Goal: Task Accomplishment & Management: Use online tool/utility

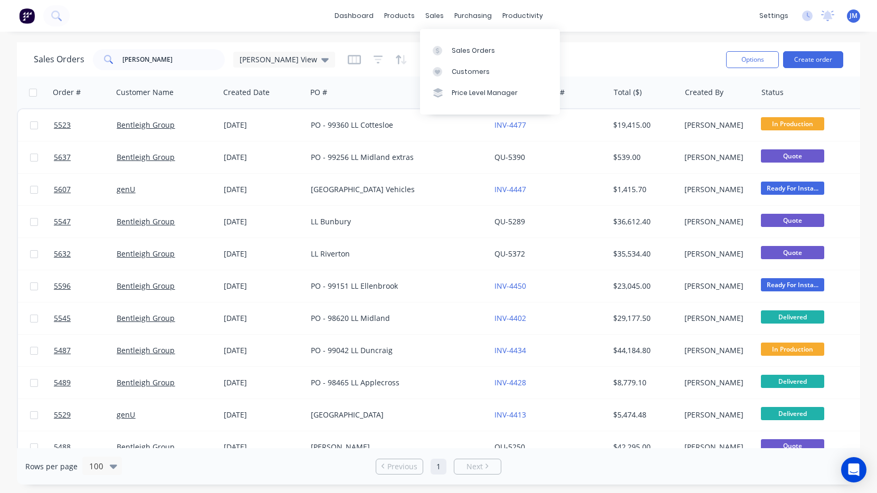
click at [458, 40] on link "Sales Orders" at bounding box center [490, 50] width 140 height 21
click at [184, 56] on input "[PERSON_NAME]" at bounding box center [173, 59] width 103 height 21
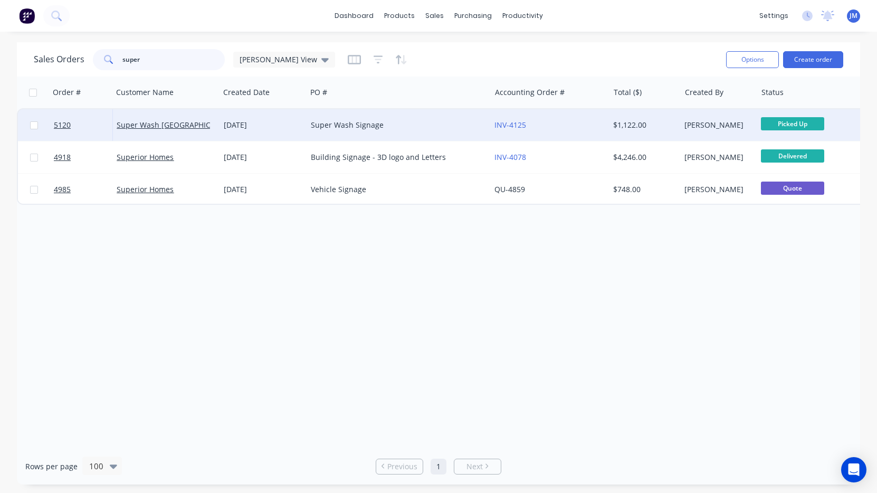
type input "super"
click at [307, 132] on div "Super Wash Signage" at bounding box center [399, 125] width 184 height 32
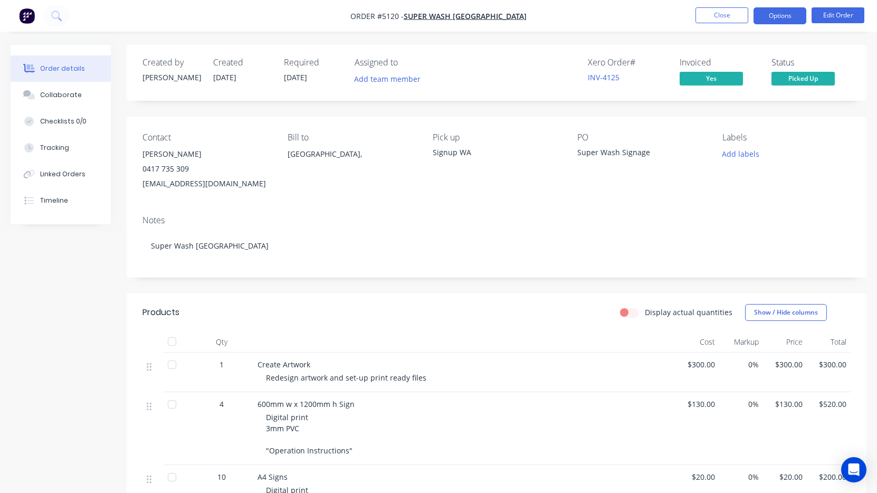
click at [779, 15] on button "Options" at bounding box center [780, 15] width 53 height 17
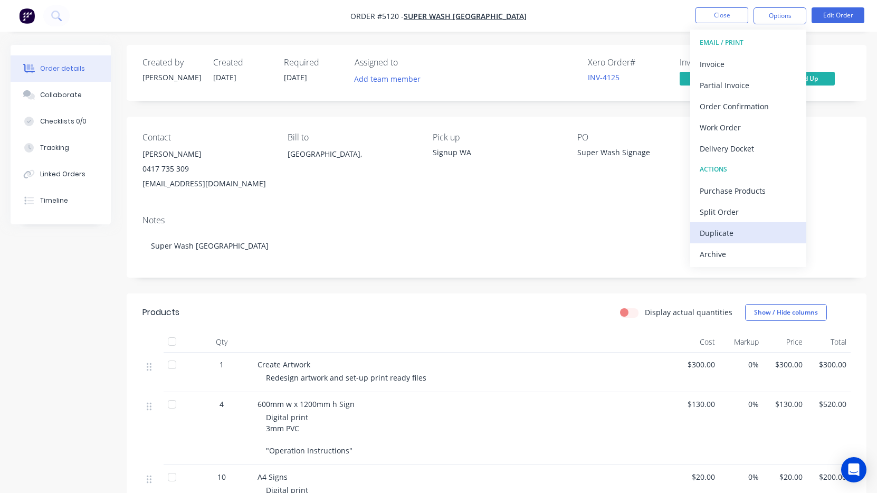
click at [739, 224] on button "Duplicate" at bounding box center [748, 232] width 116 height 21
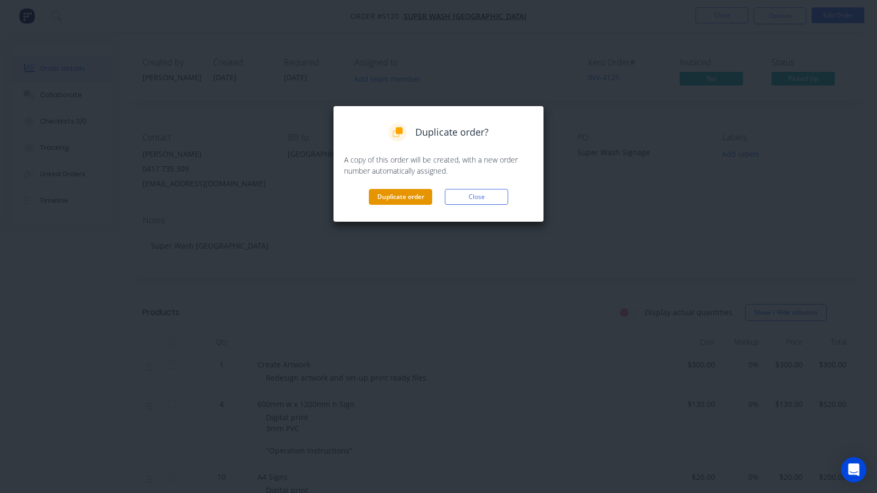
click at [397, 194] on button "Duplicate order" at bounding box center [400, 197] width 63 height 16
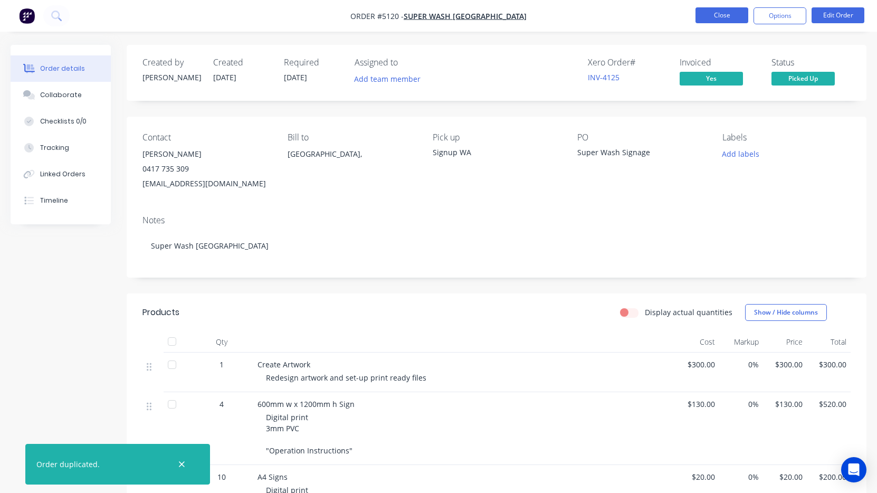
click at [727, 7] on button "Close" at bounding box center [722, 15] width 53 height 16
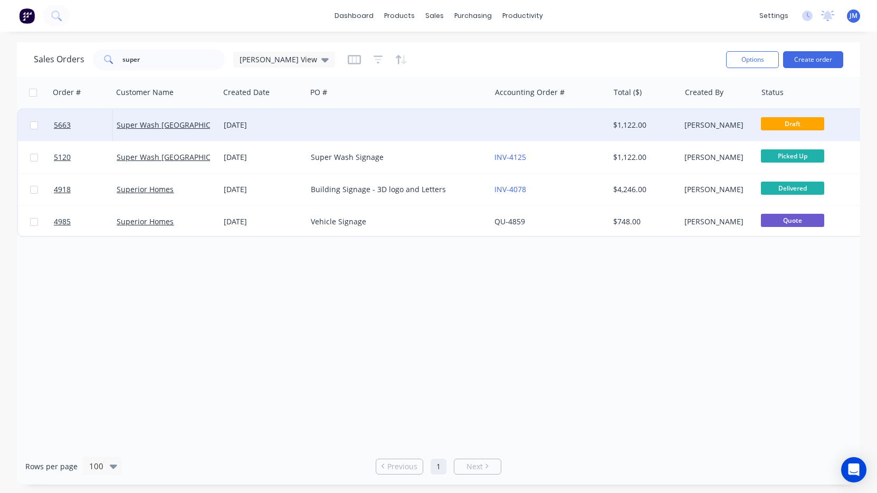
click at [373, 135] on div at bounding box center [399, 125] width 184 height 32
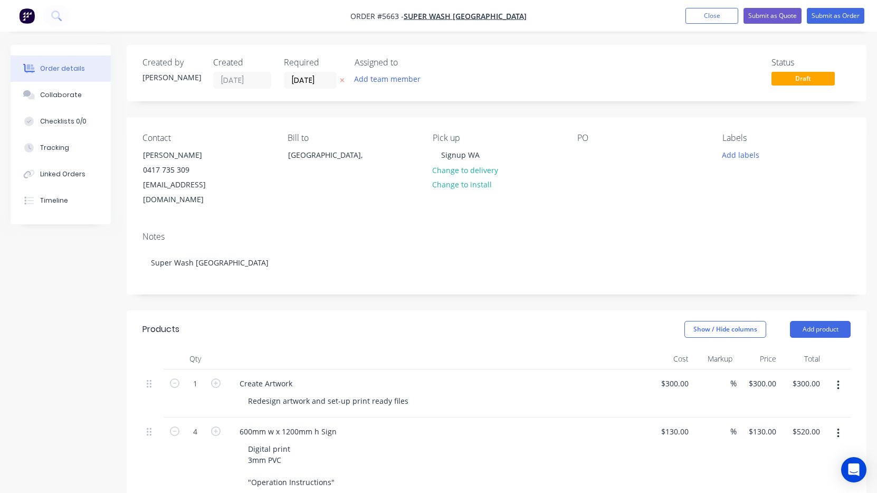
click at [581, 146] on div "PO" at bounding box center [641, 170] width 128 height 74
click at [587, 154] on div at bounding box center [585, 154] width 17 height 15
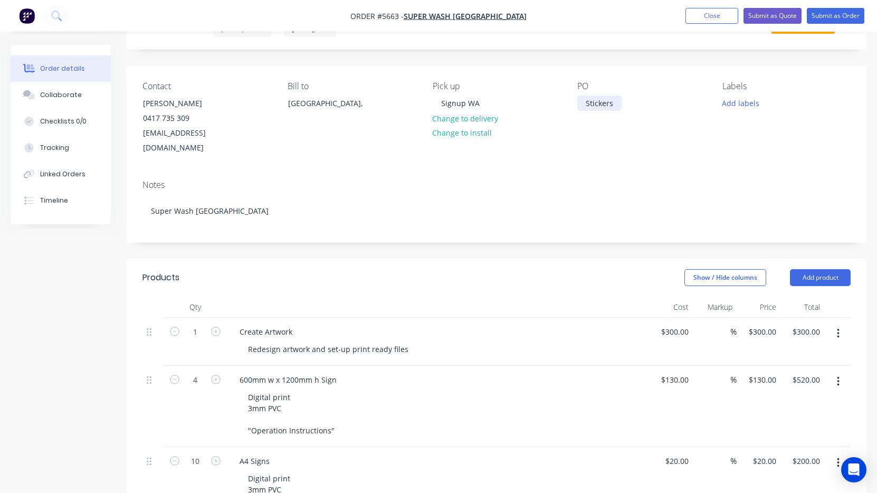
scroll to position [56, 0]
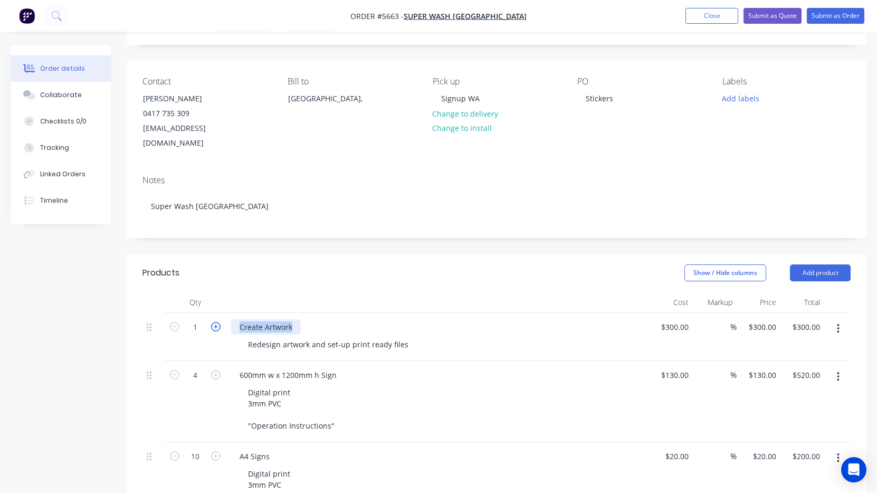
drag, startPoint x: 295, startPoint y: 311, endPoint x: 220, endPoint y: 310, distance: 75.0
click at [220, 313] on div "1 Create Artwork Redesign artwork and set-up print ready files $300.00 $300.00 …" at bounding box center [496, 337] width 708 height 48
drag, startPoint x: 405, startPoint y: 331, endPoint x: 191, endPoint y: 332, distance: 214.3
click at [191, 332] on div "1 Supply Redesign artwork and set-up print ready files $300.00 $300.00 % $300.0…" at bounding box center [496, 337] width 708 height 48
drag, startPoint x: 254, startPoint y: 328, endPoint x: 290, endPoint y: 350, distance: 41.9
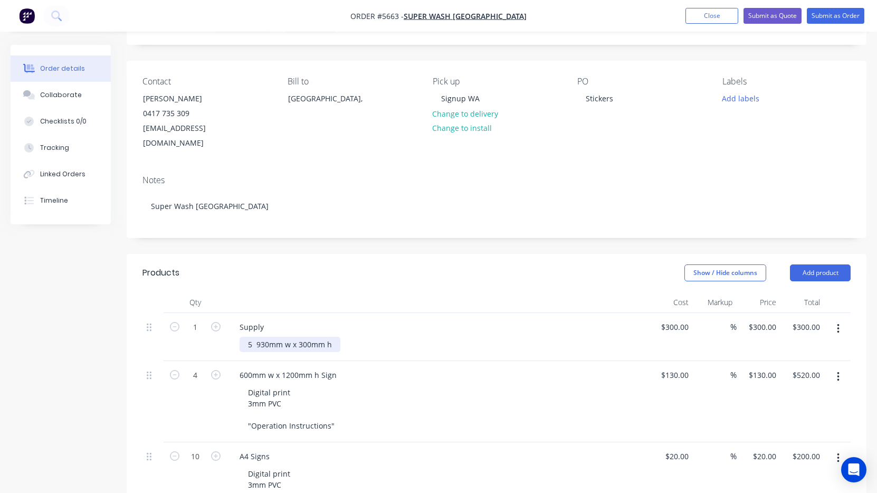
click at [256, 337] on div "5 930mm w x 300mm h" at bounding box center [290, 344] width 101 height 15
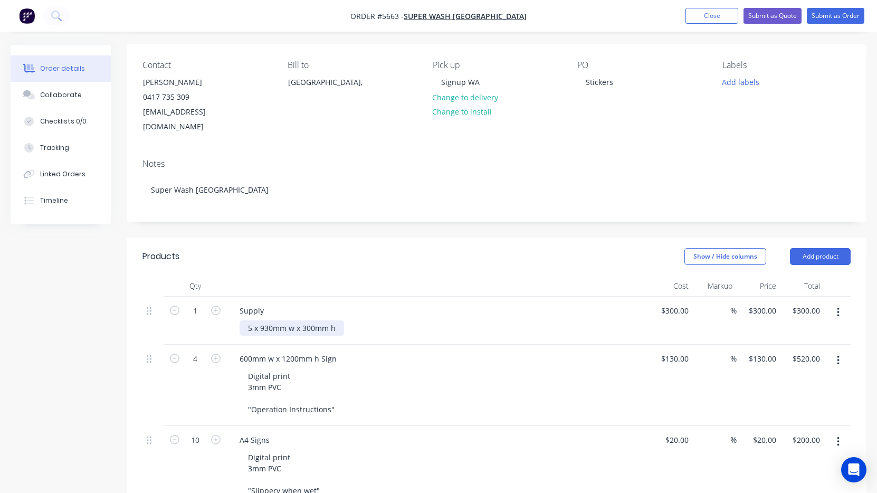
scroll to position [76, 0]
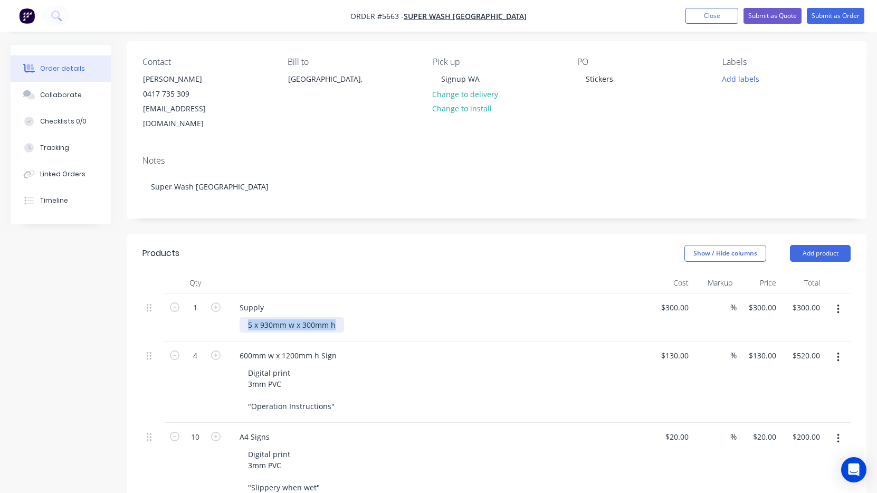
drag, startPoint x: 339, startPoint y: 310, endPoint x: 235, endPoint y: 310, distance: 104.0
click at [235, 310] on div "Supply 5 x 930mm w x 300mm h" at bounding box center [438, 317] width 422 height 48
copy div "5 x 930mm w x 300mm h"
click at [339, 317] on div "5 x 930mm w x 300mm h" at bounding box center [292, 324] width 104 height 15
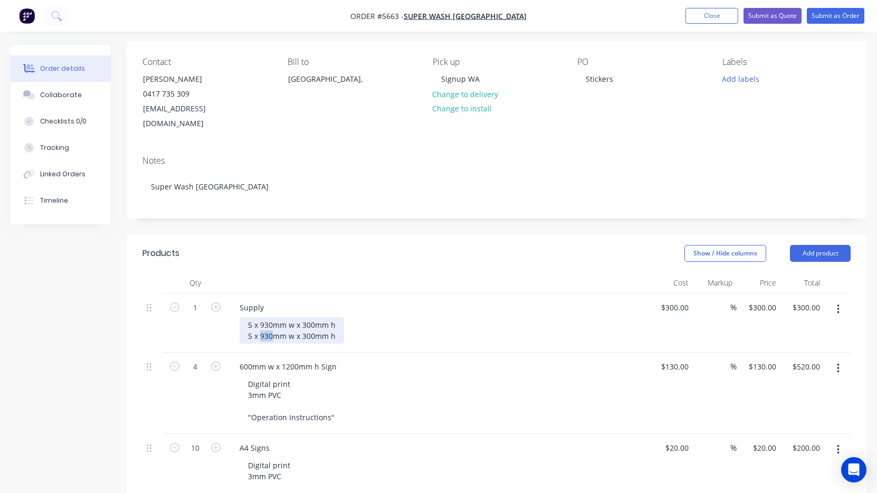
drag, startPoint x: 273, startPoint y: 323, endPoint x: 260, endPoint y: 323, distance: 13.7
click at [260, 323] on div "5 x 930mm w x 300mm h 5 x 930mm w x 300mm h" at bounding box center [292, 330] width 104 height 26
drag, startPoint x: 314, startPoint y: 321, endPoint x: 303, endPoint y: 321, distance: 10.6
click at [303, 321] on div "5 x 930mm w x 300mm h 5 x 210mm w x 300mm h" at bounding box center [292, 330] width 104 height 26
drag, startPoint x: 250, startPoint y: 322, endPoint x: 239, endPoint y: 322, distance: 11.1
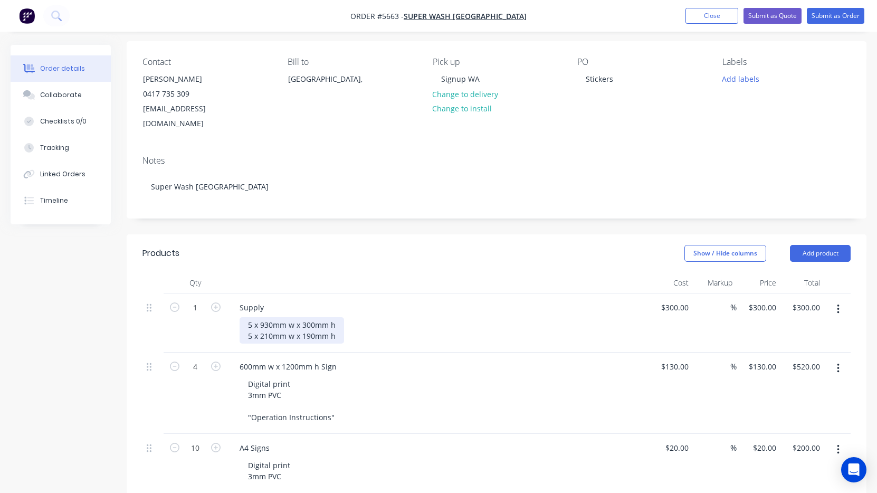
click at [239, 322] on div "Supply 5 x 930mm w x 300mm h 5 x 210mm w x 190mm h" at bounding box center [438, 322] width 422 height 59
drag, startPoint x: 253, startPoint y: 322, endPoint x: 231, endPoint y: 322, distance: 22.2
click at [231, 322] on div "Supply 5 x 930mm w x 300mm h 5 x 210mm w x 190mm h" at bounding box center [438, 322] width 422 height 59
drag, startPoint x: 340, startPoint y: 323, endPoint x: 218, endPoint y: 318, distance: 121.5
click at [218, 318] on div "1 Supply 5 x 930mm w x 300mm h 4 x 210mm w x 190mm h $300.00 $300.00 % $300.00 …" at bounding box center [496, 322] width 708 height 59
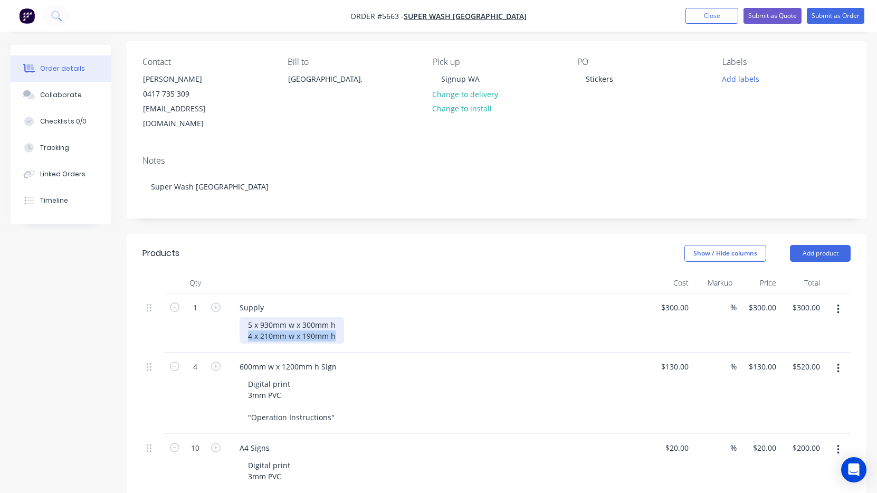
copy div "4 x 210mm w x 190mm h"
click at [336, 319] on div "5 x 930mm w x 300mm h 4 x 210mm w x 190mm h" at bounding box center [292, 330] width 104 height 26
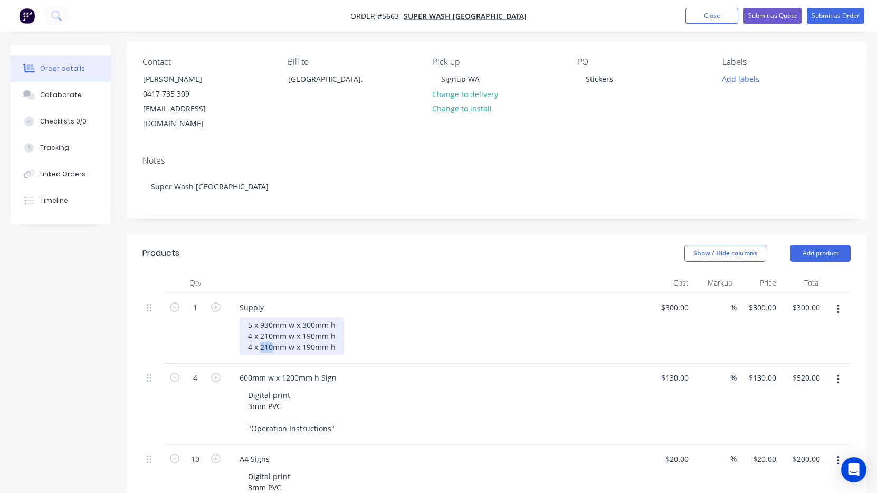
drag, startPoint x: 274, startPoint y: 331, endPoint x: 262, endPoint y: 331, distance: 12.1
click at [262, 331] on div "5 x 930mm w x 300mm h 4 x 210mm w x 190mm h 4 x 210mm w x 190mm h" at bounding box center [292, 335] width 104 height 37
drag, startPoint x: 313, startPoint y: 332, endPoint x: 303, endPoint y: 332, distance: 10.0
click at [303, 332] on div "5 x 930mm w x 300mm h 4 x 210mm w x 190mm h 4 x 450mm w x 190mm h" at bounding box center [292, 335] width 104 height 37
drag, startPoint x: 252, startPoint y: 332, endPoint x: 235, endPoint y: 332, distance: 16.4
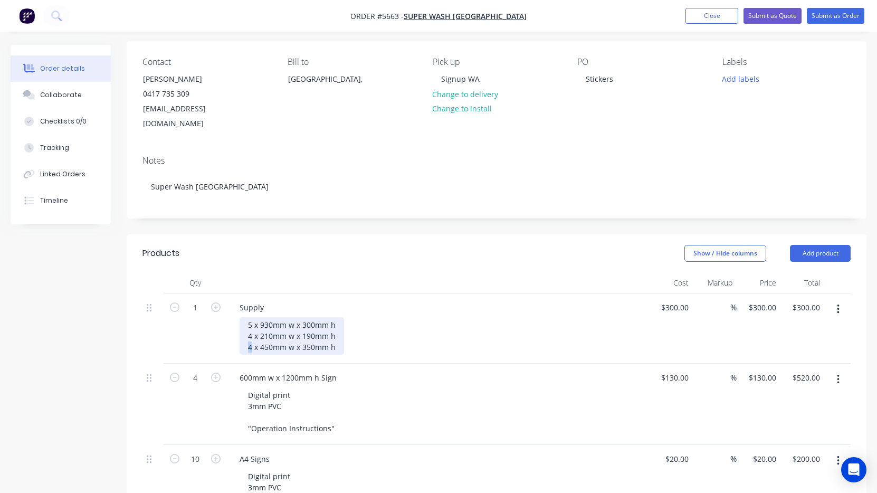
click at [236, 332] on div "Supply 5 x 930mm w x 300mm h 4 x 210mm w x 190mm h 4 x 450mm w x 350mm h" at bounding box center [438, 328] width 422 height 70
drag, startPoint x: 341, startPoint y: 331, endPoint x: 203, endPoint y: 333, distance: 137.7
click at [203, 333] on div "1 Supply 5 x 930mm w x 300mm h 4 x 210mm w x 190mm h 10 x 450mm w x 350mm h $30…" at bounding box center [496, 328] width 708 height 70
copy div "10 x 450mm w x 350mm h"
click at [349, 331] on div "5 x 930mm w x 300mm h 4 x 210mm w x 190mm h 10 x 450mm w x 350mm h" at bounding box center [442, 335] width 405 height 37
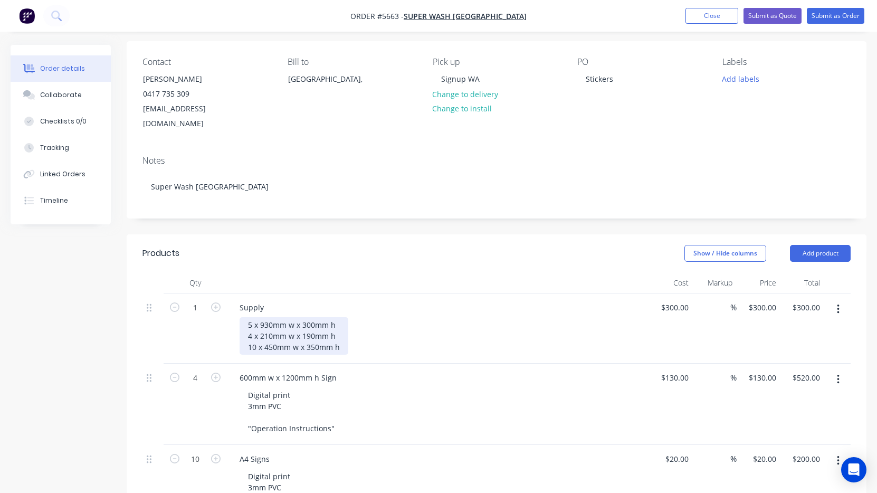
click at [344, 332] on div "5 x 930mm w x 300mm h 4 x 210mm w x 190mm h 10 x 450mm w x 350mm h" at bounding box center [294, 335] width 109 height 37
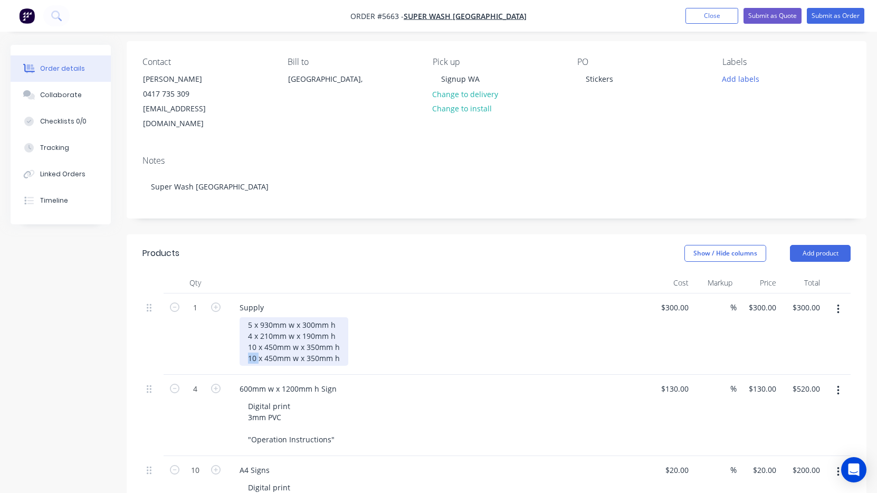
drag, startPoint x: 258, startPoint y: 342, endPoint x: 239, endPoint y: 342, distance: 19.0
click at [239, 342] on div "Supply 5 x 930mm w x 300mm h 4 x 210mm w x 190mm h 10 x 450mm w x 350mm h 10 x …" at bounding box center [438, 333] width 422 height 81
click at [437, 317] on div "5 x 930mm w x 300mm h 4 x 210mm w x 190mm h 10 x 450mm w x 350mm h 10 x 450mm w…" at bounding box center [442, 341] width 405 height 49
drag, startPoint x: 251, startPoint y: 307, endPoint x: 237, endPoint y: 308, distance: 14.3
click at [237, 308] on div "Supply 5 x 930mm w x 300mm h 4 x 210mm w x 190mm h 10 x 450mm w x 350mm h 10 x …" at bounding box center [438, 333] width 422 height 81
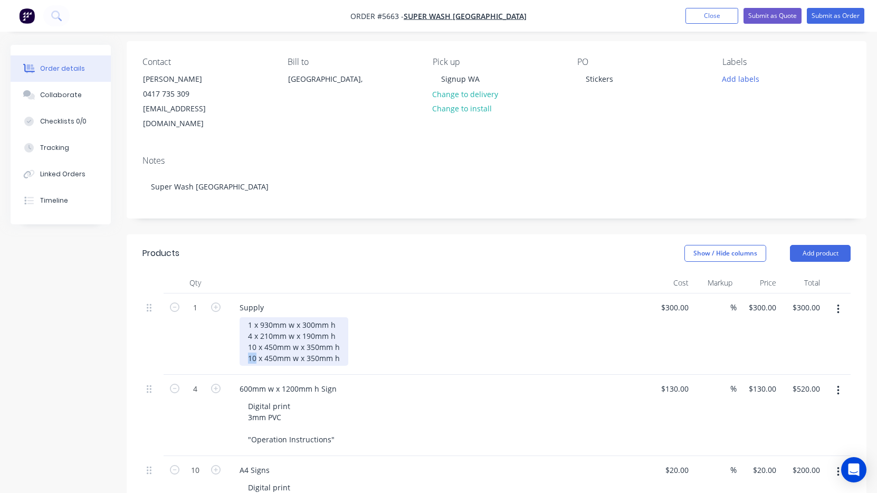
drag, startPoint x: 256, startPoint y: 344, endPoint x: 236, endPoint y: 344, distance: 20.6
click at [236, 344] on div "Supply 1 x 930mm w x 300mm h 4 x 210mm w x 190mm h 10 x 450mm w x 350mm h 10 x …" at bounding box center [438, 333] width 422 height 81
drag, startPoint x: 272, startPoint y: 340, endPoint x: 261, endPoint y: 340, distance: 10.6
click at [261, 340] on div "1 x 930mm w x 300mm h 4 x 210mm w x 190mm h 10 x 450mm w x 350mm h 2 x 450mm w …" at bounding box center [294, 341] width 109 height 49
drag, startPoint x: 315, startPoint y: 342, endPoint x: 303, endPoint y: 342, distance: 12.1
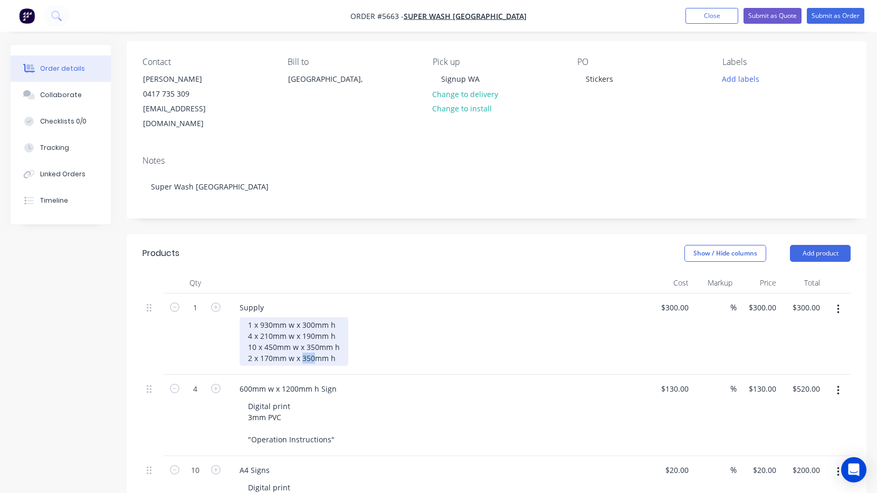
click at [303, 342] on div "1 x 930mm w x 300mm h 4 x 210mm w x 190mm h 10 x 450mm w x 350mm h 2 x 170mm w …" at bounding box center [294, 341] width 109 height 49
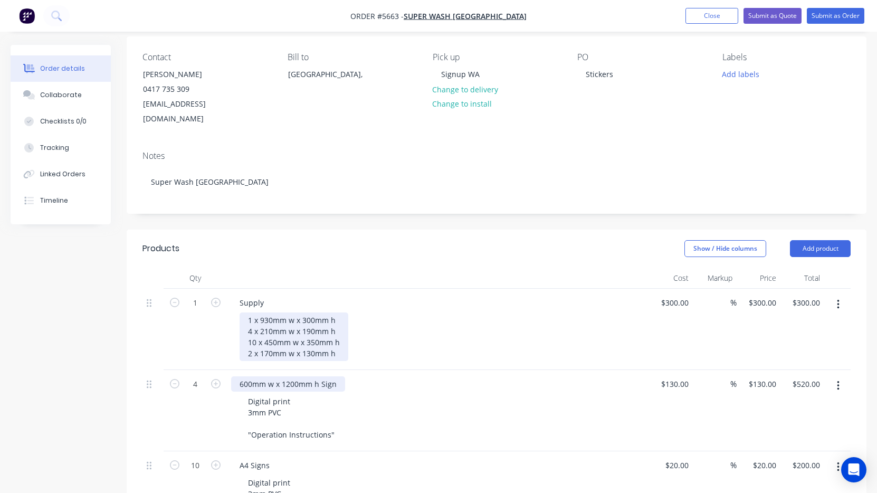
scroll to position [83, 0]
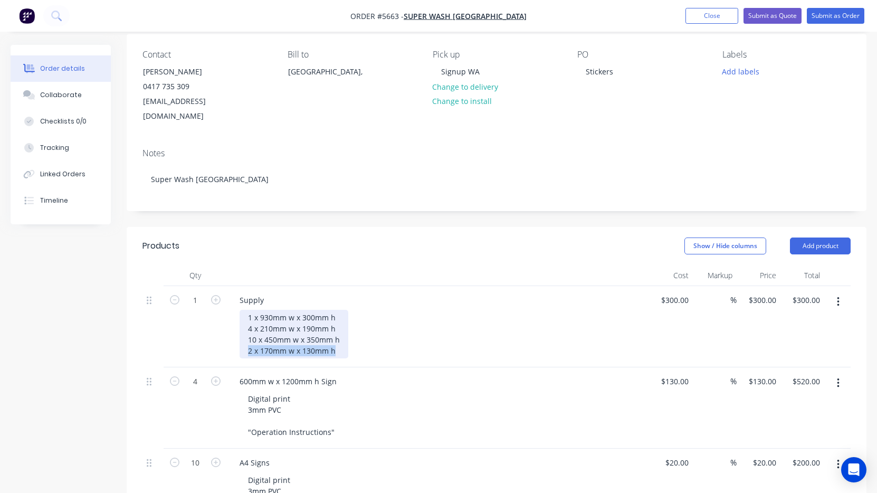
drag, startPoint x: 338, startPoint y: 338, endPoint x: 224, endPoint y: 338, distance: 114.0
click at [224, 338] on div "1 Supply 1 x 930mm w x 300mm h 4 x 210mm w x 190mm h 10 x 450mm w x 350mm h 2 x…" at bounding box center [496, 326] width 708 height 81
copy div "2 x 170mm w x 130mm h"
click at [342, 337] on div "1 x 930mm w x 300mm h 4 x 210mm w x 190mm h 10 x 450mm w x 350mm h 2 x 170mm w …" at bounding box center [294, 334] width 109 height 49
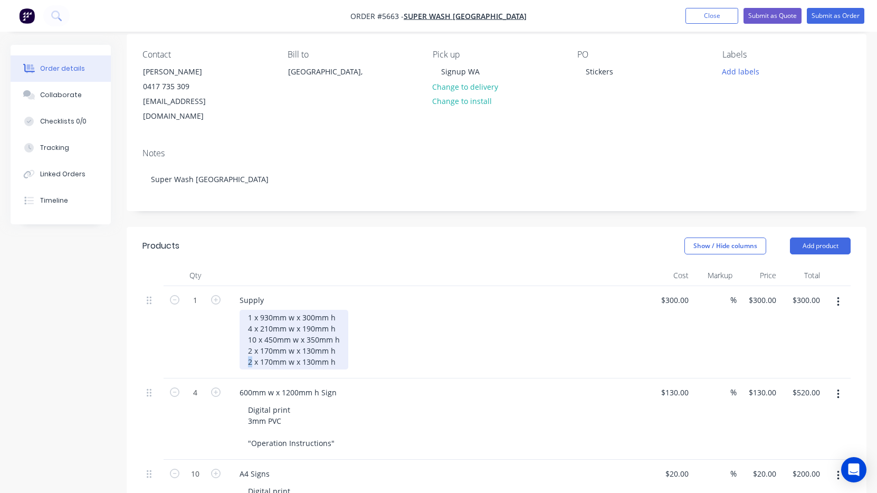
drag, startPoint x: 252, startPoint y: 349, endPoint x: 235, endPoint y: 349, distance: 16.9
click at [235, 349] on div "Supply 1 x 930mm w x 300mm h 4 x 210mm w x 190mm h 10 x 450mm w x 350mm h 2 x 1…" at bounding box center [438, 332] width 422 height 92
drag, startPoint x: 272, startPoint y: 347, endPoint x: 262, endPoint y: 346, distance: 10.1
click at [262, 346] on div "1 x 930mm w x 300mm h 4 x 210mm w x 190mm h 10 x 450mm w x 350mm h 2 x 170mm w …" at bounding box center [294, 340] width 109 height 60
click at [310, 345] on div "1 x 930mm w x 300mm h 4 x 210mm w x 190mm h 10 x 450mm w x 350mm h 2 x 170mm w …" at bounding box center [294, 340] width 109 height 60
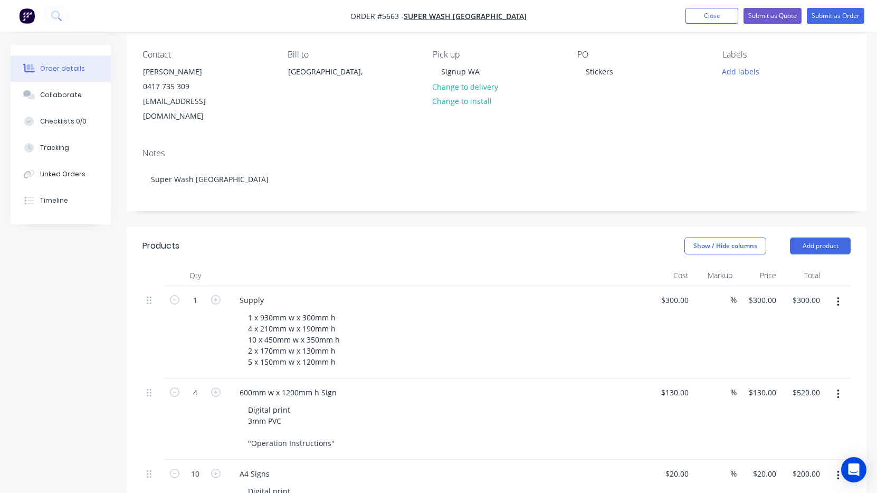
click at [414, 310] on div "1 x 930mm w x 300mm h 4 x 210mm w x 190mm h 10 x 450mm w x 350mm h 2 x 170mm w …" at bounding box center [442, 340] width 405 height 60
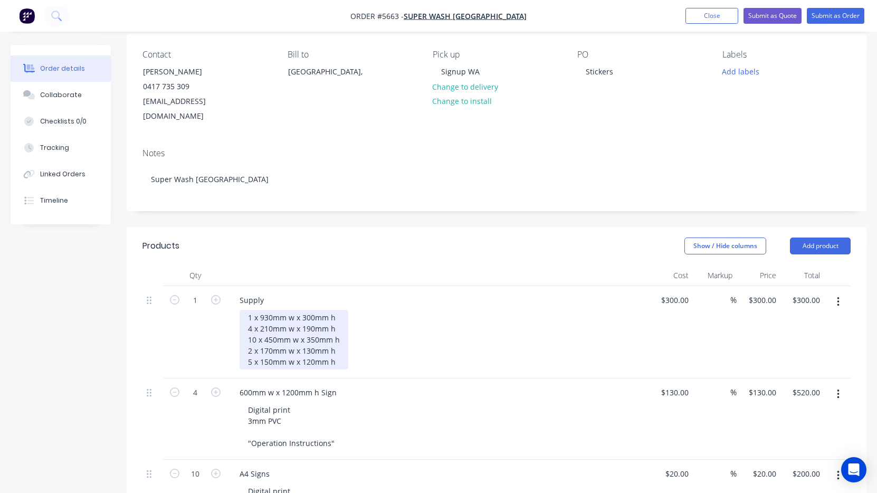
click at [247, 349] on div "1 x 930mm w x 300mm h 4 x 210mm w x 190mm h 10 x 450mm w x 350mm h 2 x 170mm w …" at bounding box center [294, 340] width 109 height 60
drag, startPoint x: 253, startPoint y: 349, endPoint x: 238, endPoint y: 349, distance: 15.3
click at [240, 349] on div "1 x 930mm w x 300mm h 4 x 210mm w x 190mm h 10 x 450mm w x 350mm h 2 x 170mm w …" at bounding box center [294, 340] width 109 height 60
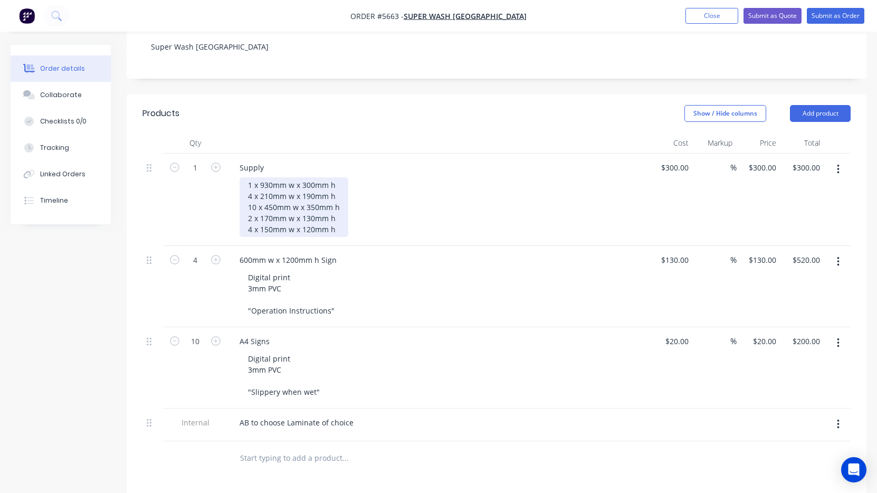
scroll to position [233, 0]
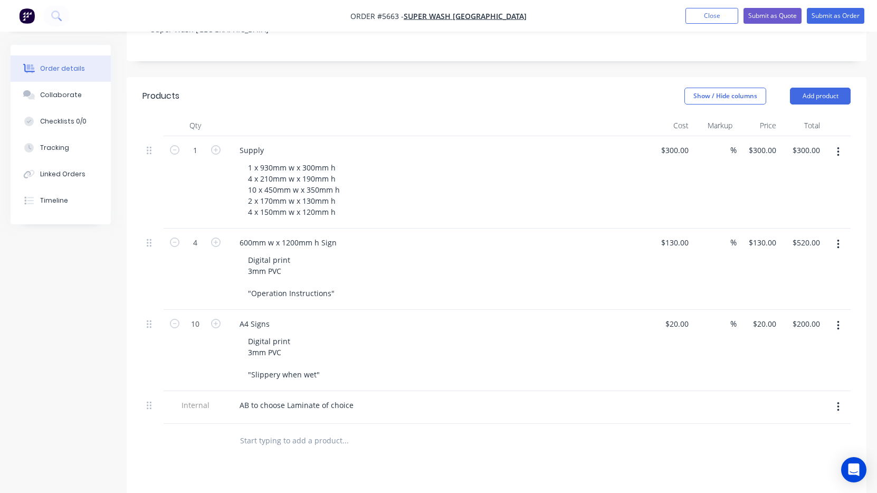
click at [843, 235] on button "button" at bounding box center [838, 244] width 25 height 19
click at [803, 325] on button "Delete" at bounding box center [800, 335] width 100 height 21
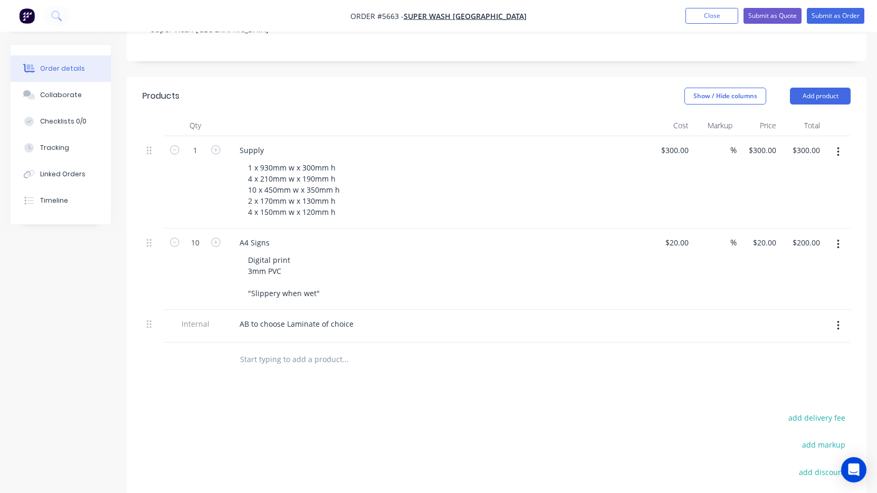
click at [837, 240] on icon "button" at bounding box center [838, 244] width 2 height 9
click at [824, 328] on div "Delete" at bounding box center [800, 335] width 81 height 15
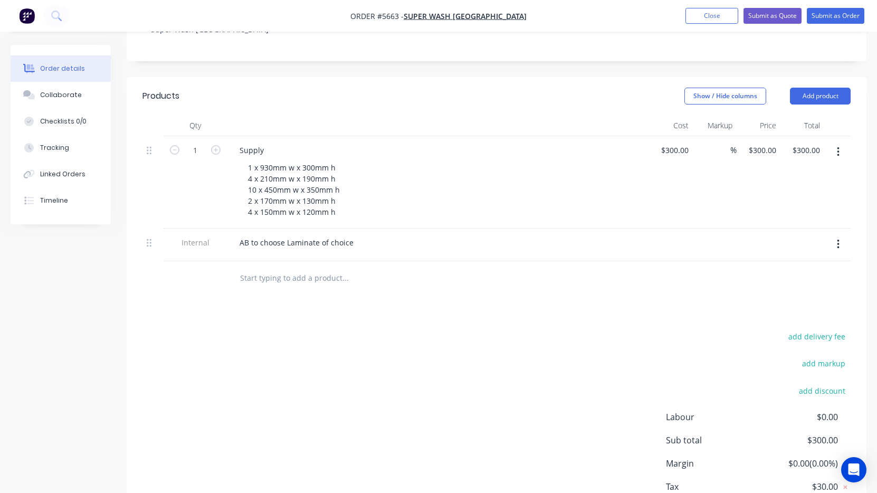
click at [837, 239] on icon "button" at bounding box center [838, 245] width 3 height 12
click at [808, 285] on div "Delete" at bounding box center [800, 292] width 81 height 15
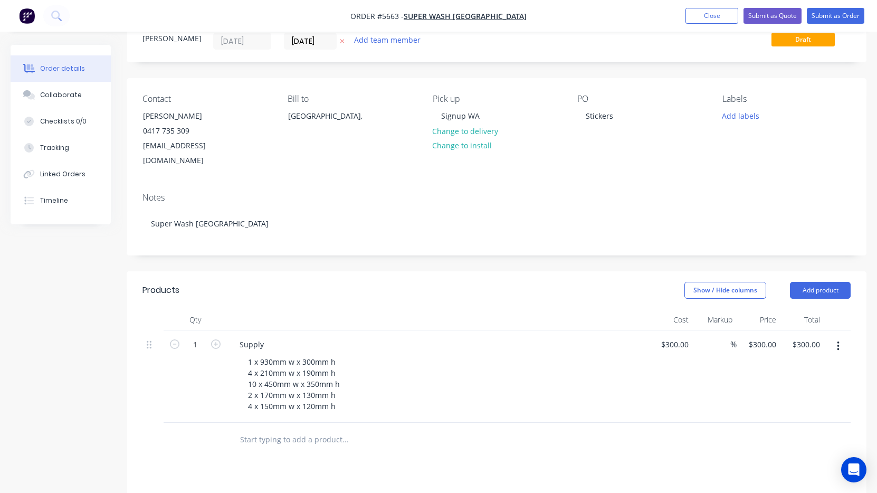
scroll to position [41, 0]
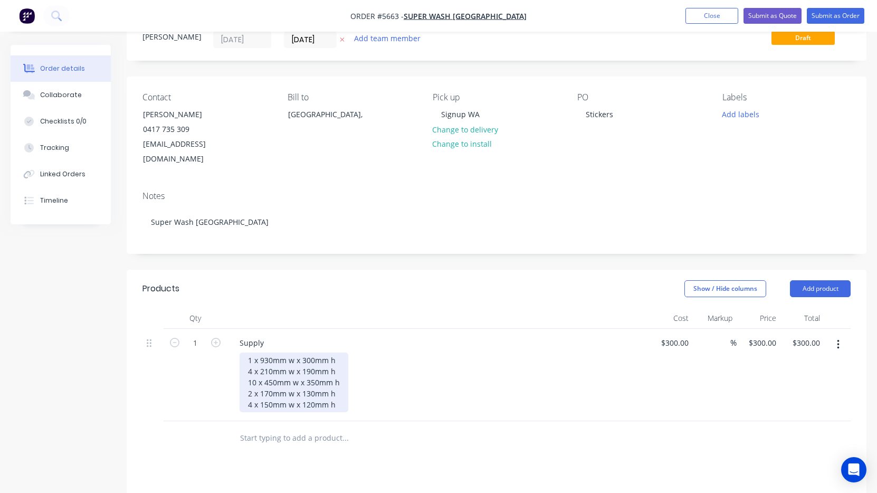
click at [341, 392] on div "1 x 930mm w x 300mm h 4 x 210mm w x 190mm h 10 x 450mm w x 350mm h 2 x 170mm w …" at bounding box center [294, 383] width 109 height 60
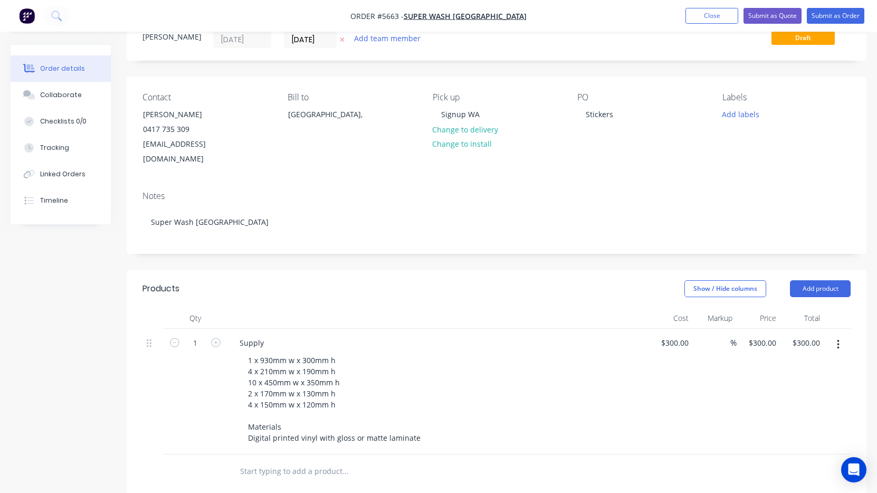
click at [516, 435] on div "Supply 1 x 930mm w x 300mm h 4 x 210mm w x 190mm h 10 x 450mm w x 350mm h 2 x 1…" at bounding box center [438, 392] width 422 height 126
click at [669, 331] on div "300 300" at bounding box center [671, 392] width 44 height 126
click at [669, 331] on div "$300.00 $300.00" at bounding box center [671, 392] width 44 height 126
click at [669, 331] on div "300 300" at bounding box center [671, 392] width 44 height 126
type input "$380.00"
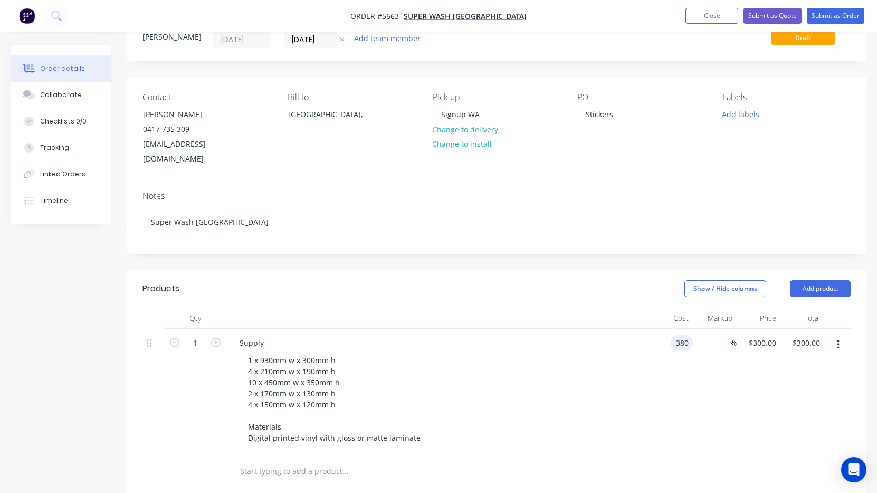
type input "$380.00"
click at [604, 366] on div "1 x 930mm w x 300mm h 4 x 210mm w x 190mm h 10 x 450mm w x 350mm h 2 x 170mm w …" at bounding box center [442, 399] width 405 height 93
click at [772, 13] on button "Submit as Quote" at bounding box center [773, 16] width 58 height 16
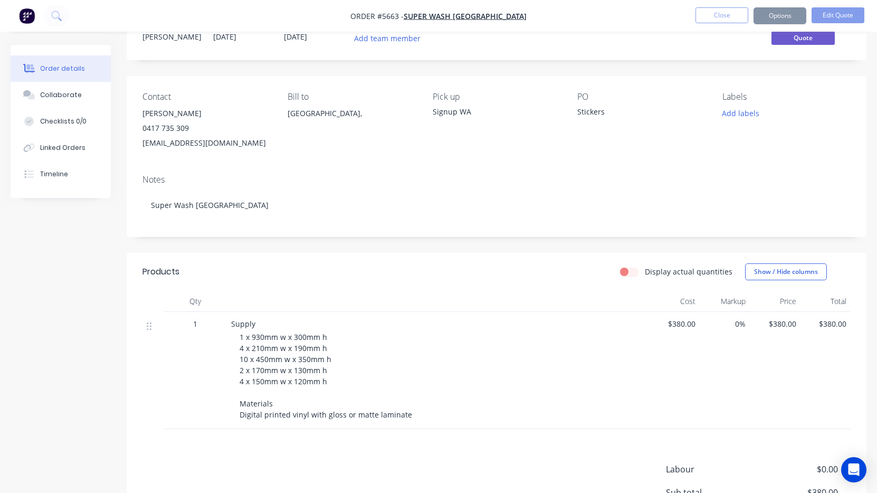
scroll to position [0, 0]
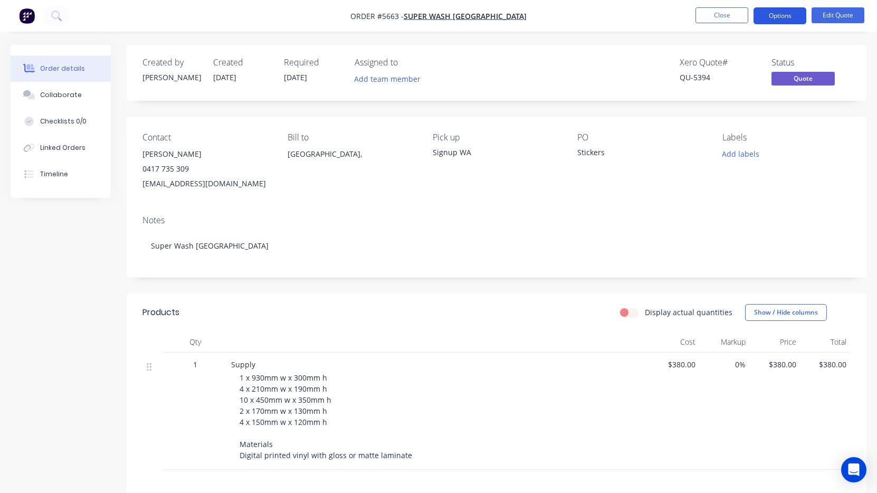
click at [782, 16] on button "Options" at bounding box center [780, 15] width 53 height 17
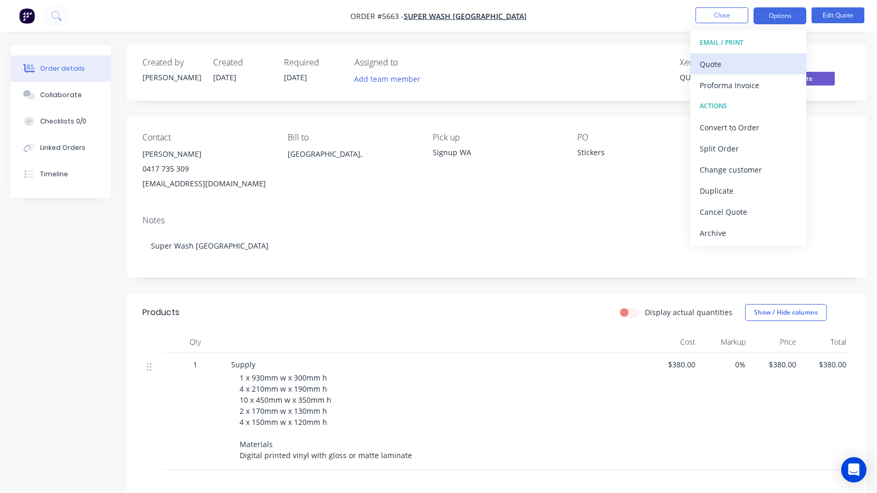
click at [760, 66] on div "Quote" at bounding box center [748, 63] width 97 height 15
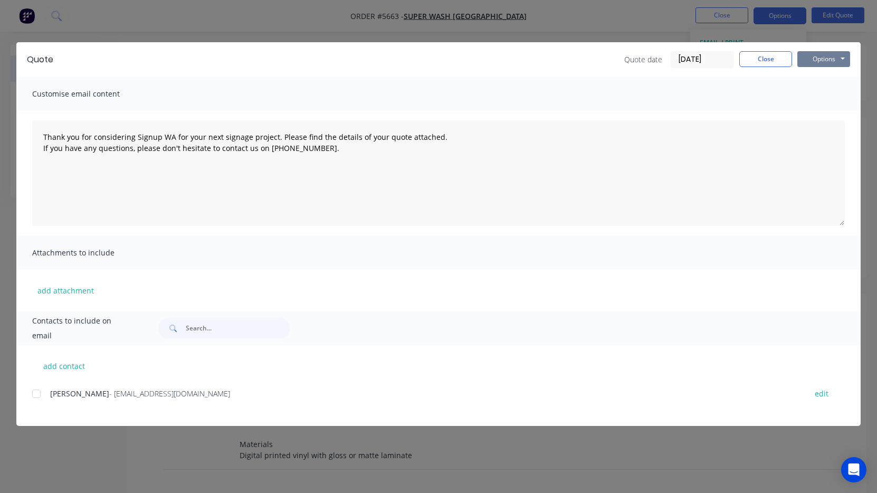
click at [813, 63] on button "Options" at bounding box center [823, 59] width 53 height 16
click at [814, 92] on button "Print" at bounding box center [831, 95] width 68 height 17
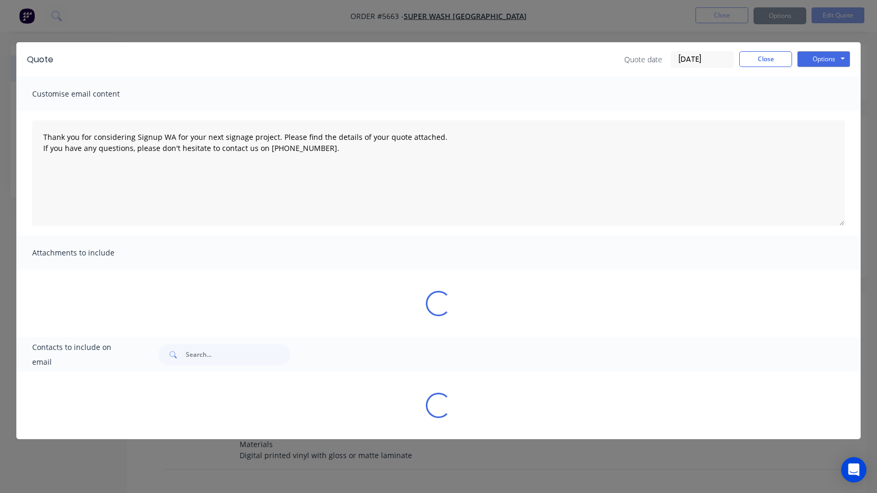
type textarea "Thank you for considering Signup WA for your next signage project. Please find …"
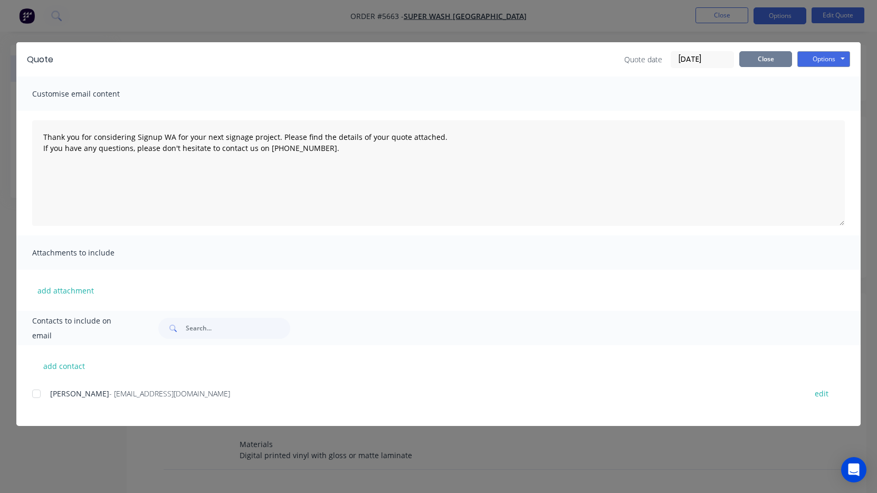
click at [766, 54] on button "Close" at bounding box center [765, 59] width 53 height 16
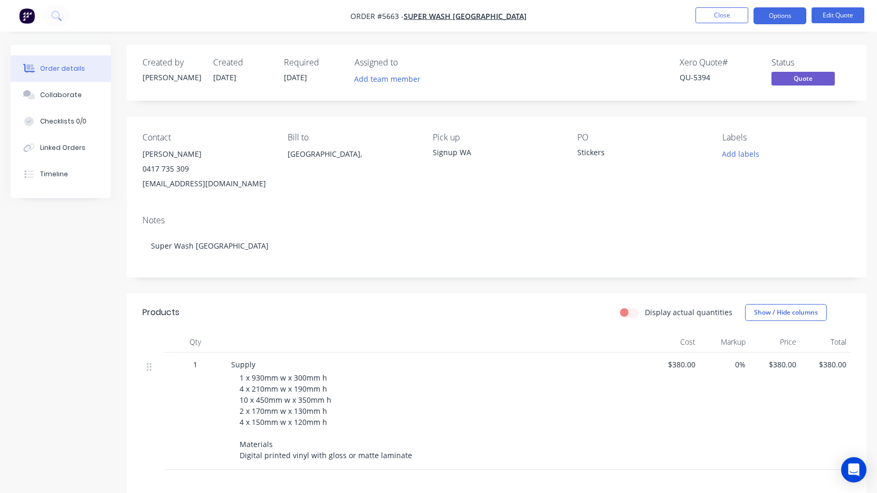
click at [169, 184] on div "[EMAIL_ADDRESS][DOMAIN_NAME]" at bounding box center [206, 183] width 128 height 15
drag, startPoint x: 248, startPoint y: 186, endPoint x: 139, endPoint y: 188, distance: 108.7
click at [139, 188] on div "Contact [PERSON_NAME] [PHONE_NUMBER] [EMAIL_ADDRESS][DOMAIN_NAME] Bill to [GEOG…" at bounding box center [497, 162] width 740 height 90
click at [142, 183] on div "Contact [PERSON_NAME] [PHONE_NUMBER] [EMAIL_ADDRESS][DOMAIN_NAME] Bill to [GEOG…" at bounding box center [497, 162] width 740 height 90
click at [151, 184] on div "[EMAIL_ADDRESS][DOMAIN_NAME]" at bounding box center [206, 183] width 128 height 15
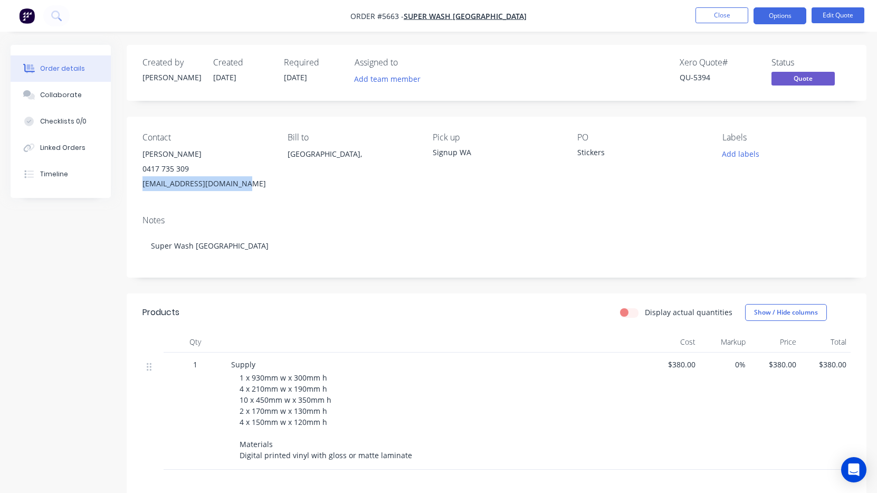
drag, startPoint x: 253, startPoint y: 186, endPoint x: 141, endPoint y: 184, distance: 111.9
click at [141, 184] on div "Contact [PERSON_NAME] [PHONE_NUMBER] [EMAIL_ADDRESS][DOMAIN_NAME] Bill to [GEOG…" at bounding box center [497, 162] width 740 height 90
copy div "[EMAIL_ADDRESS][DOMAIN_NAME]"
click at [728, 13] on button "Close" at bounding box center [722, 15] width 53 height 16
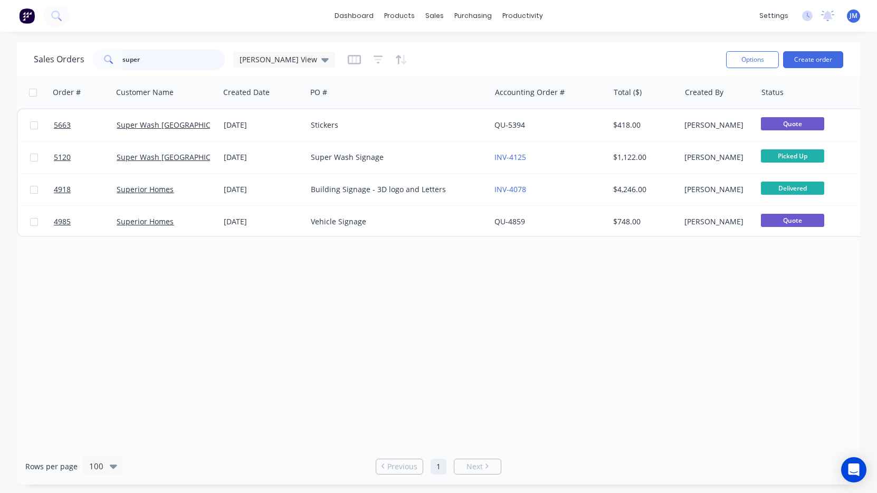
click at [159, 53] on input "super" at bounding box center [173, 59] width 103 height 21
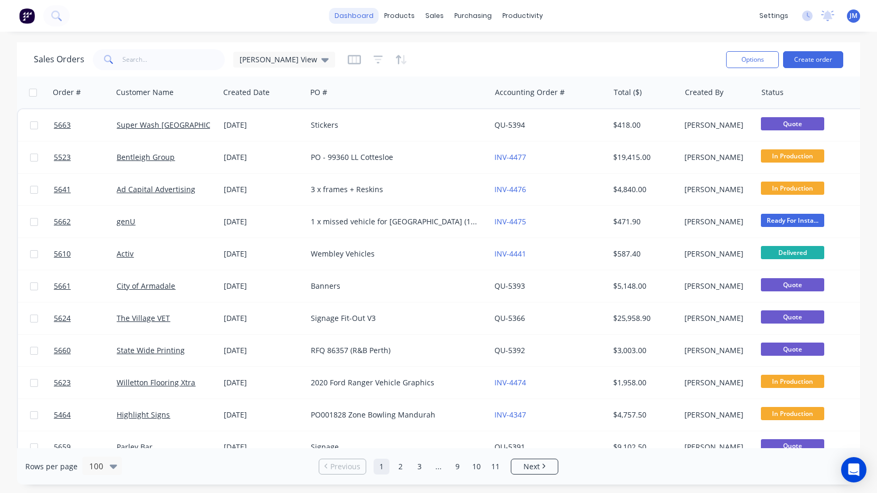
click at [357, 14] on link "dashboard" at bounding box center [354, 16] width 50 height 16
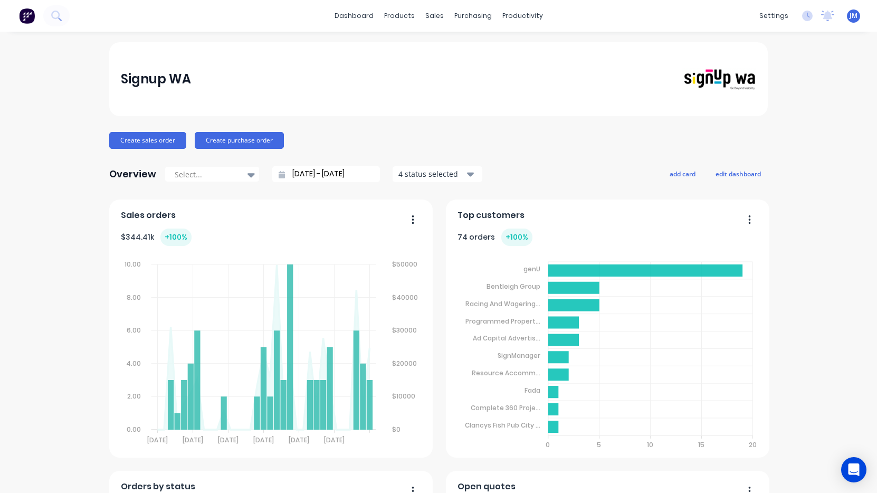
click at [749, 216] on icon "button" at bounding box center [750, 219] width 2 height 8
click at [689, 208] on div "Top customers Delete Duplicate Export to Excel Format Export to CSV Format 74 o…" at bounding box center [607, 328] width 323 height 258
click at [463, 215] on span "Top customers" at bounding box center [491, 215] width 67 height 13
click at [474, 236] on div "74 orders + 100 %" at bounding box center [495, 237] width 75 height 17
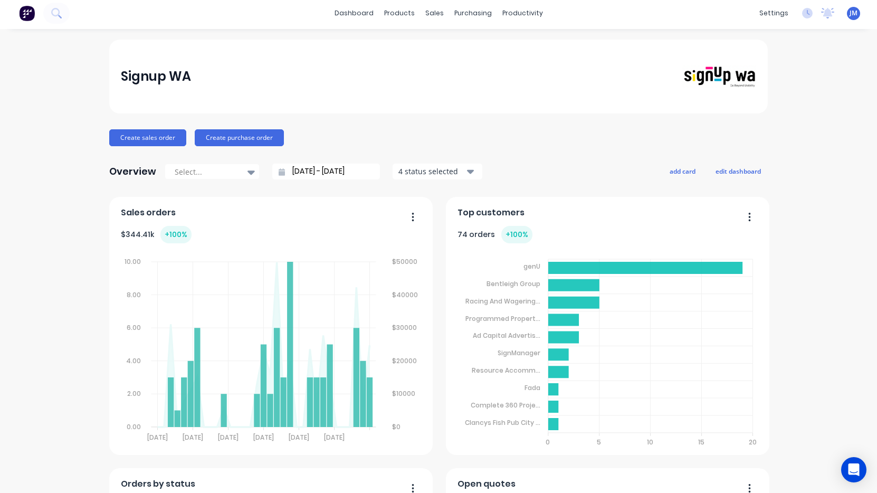
click at [751, 215] on button "button" at bounding box center [746, 218] width 22 height 16
click at [603, 208] on div "Top customers" at bounding box center [608, 215] width 301 height 15
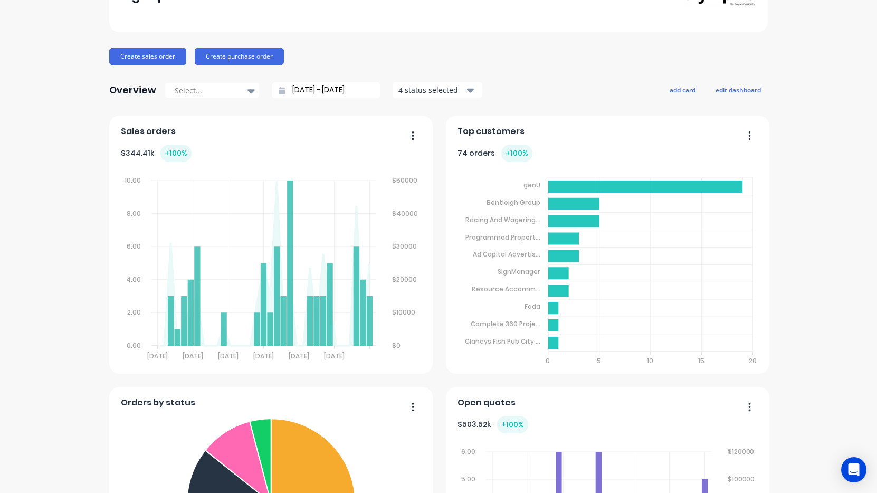
scroll to position [91, 0]
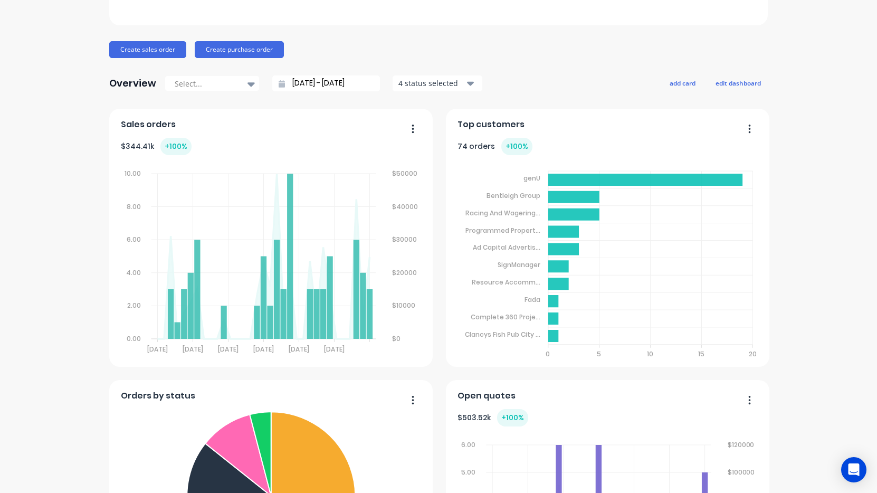
click at [473, 143] on div "74 orders + 100 %" at bounding box center [495, 146] width 75 height 17
click at [510, 148] on div "+ 100 %" at bounding box center [516, 146] width 31 height 17
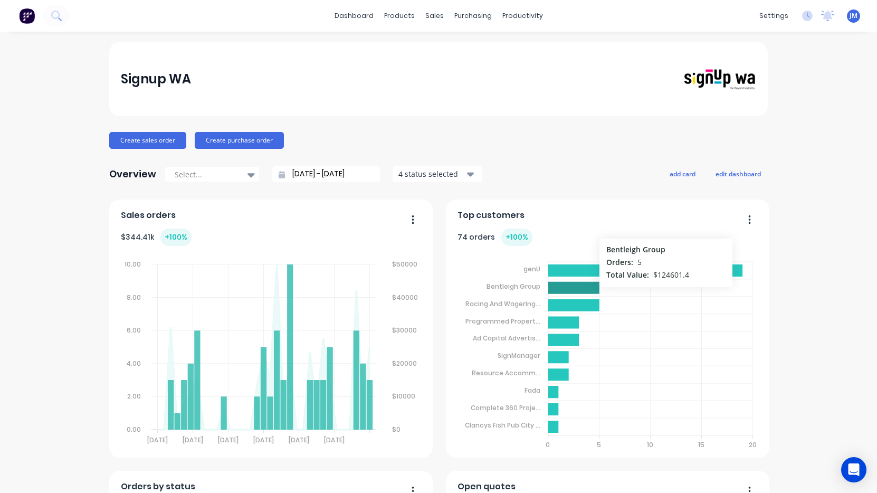
scroll to position [0, 0]
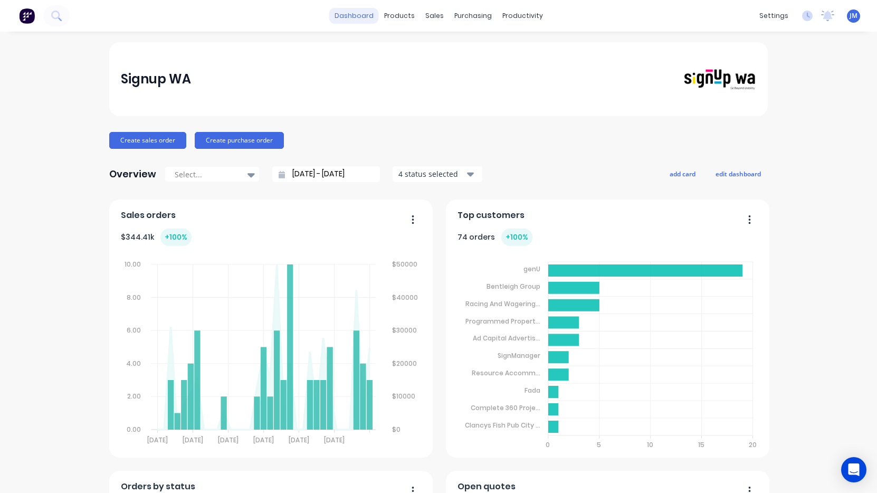
click at [357, 18] on link "dashboard" at bounding box center [354, 16] width 50 height 16
click at [541, 46] on div "Workflow" at bounding box center [541, 50] width 32 height 9
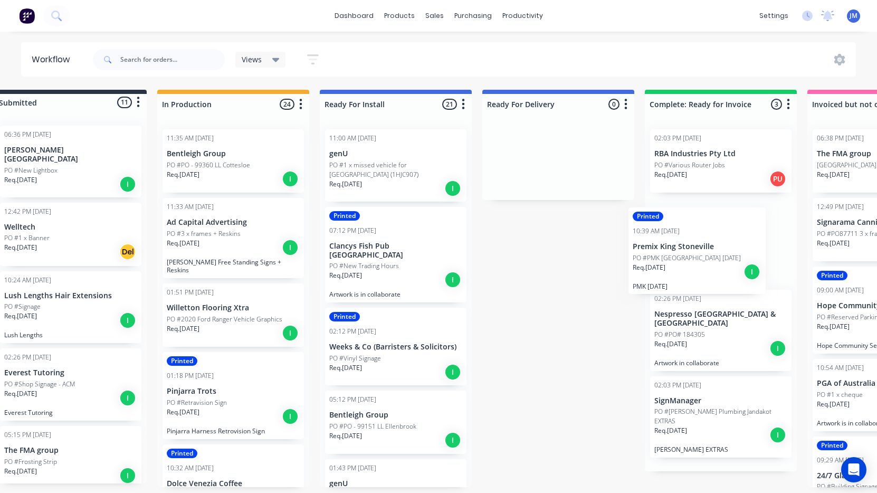
scroll to position [0, 35]
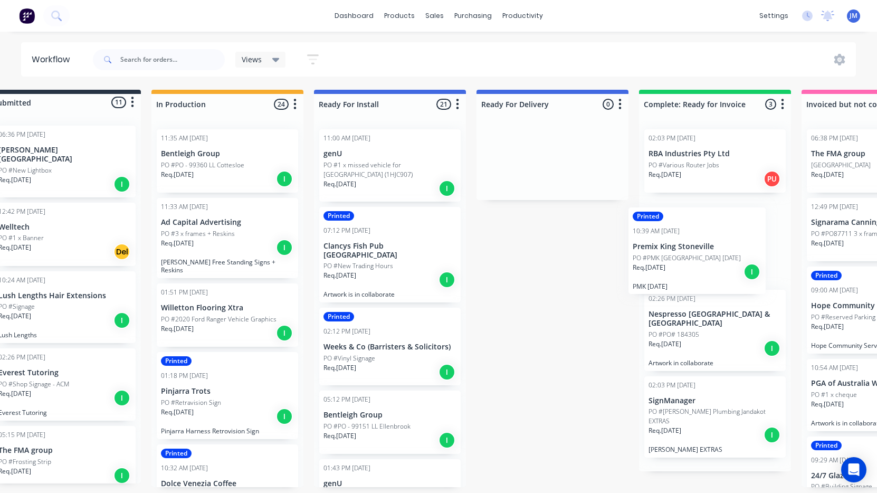
drag, startPoint x: 408, startPoint y: 259, endPoint x: 688, endPoint y: 259, distance: 279.7
click at [688, 259] on div "Submitted 11 Status colour #273444 hex #273444 Save Cancel Summaries Total orde…" at bounding box center [608, 288] width 1301 height 397
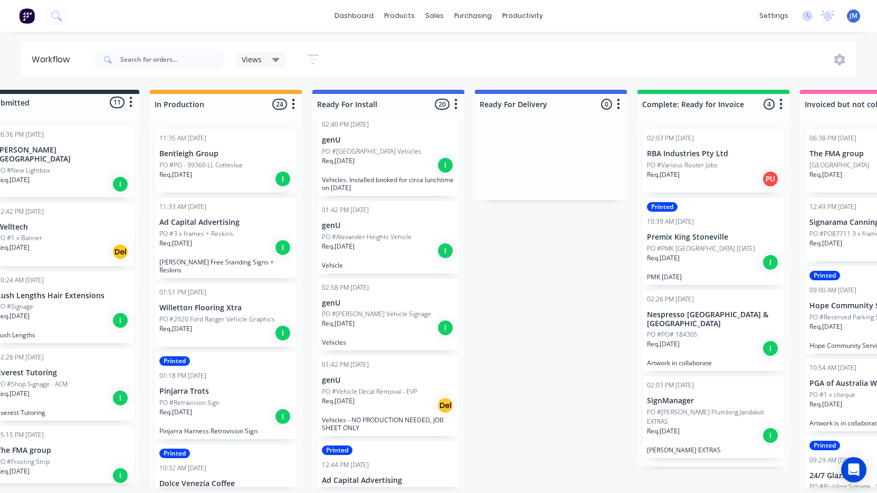
scroll to position [421, 0]
click at [186, 53] on input "text" at bounding box center [172, 59] width 104 height 21
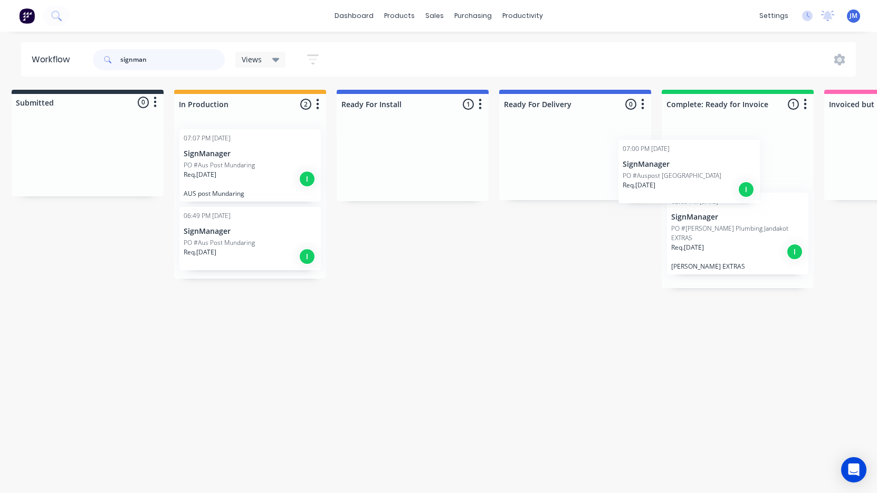
drag, startPoint x: 391, startPoint y: 179, endPoint x: 665, endPoint y: 189, distance: 274.6
click at [664, 189] on div "Submitted 0 Status colour #273444 hex #273444 Save Cancel Summaries Total order…" at bounding box center [631, 189] width 1301 height 198
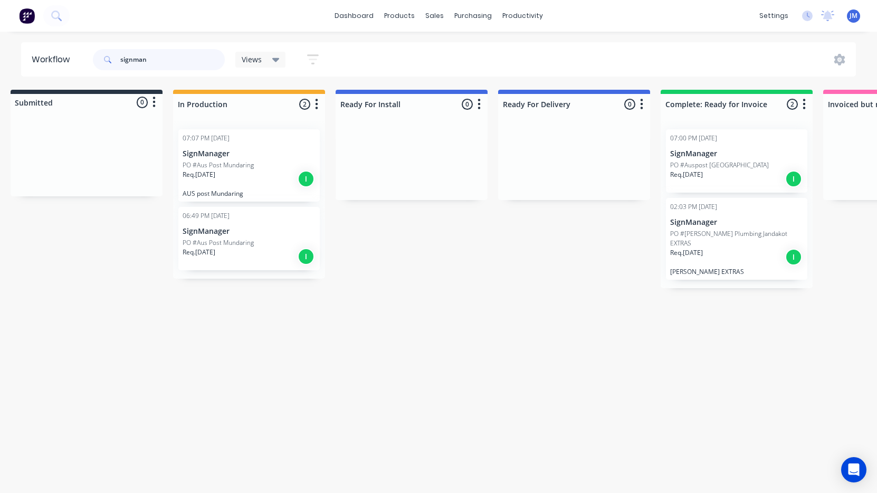
click at [152, 65] on input "signman" at bounding box center [172, 59] width 104 height 21
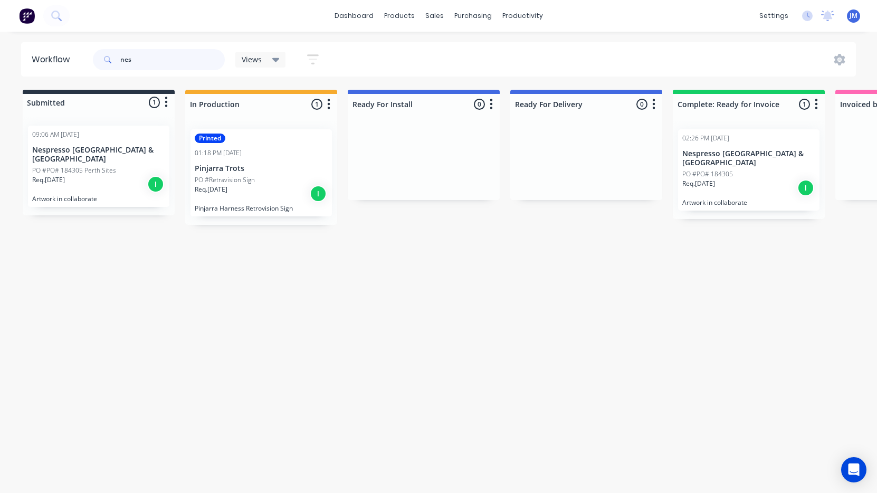
type input "nes"
click at [708, 180] on div "Req. [DATE] I" at bounding box center [748, 188] width 133 height 18
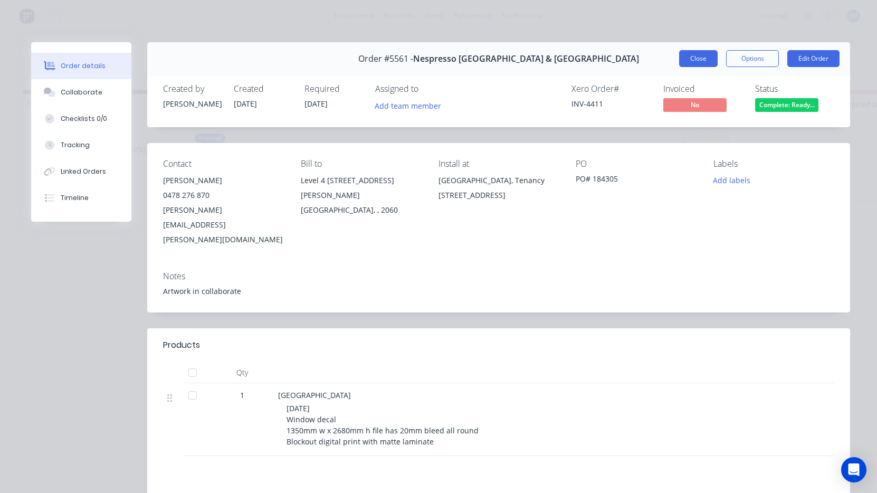
click at [693, 54] on button "Close" at bounding box center [698, 58] width 39 height 17
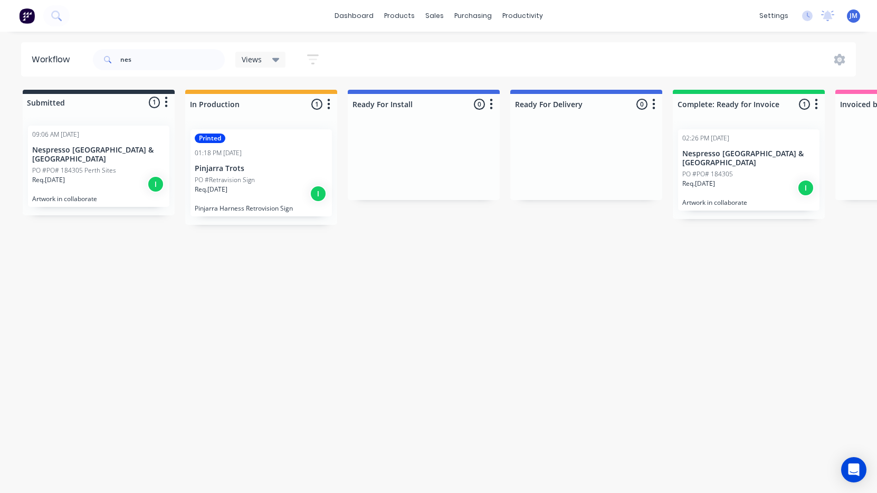
click at [89, 175] on div "Req. [DATE] I" at bounding box center [98, 184] width 133 height 18
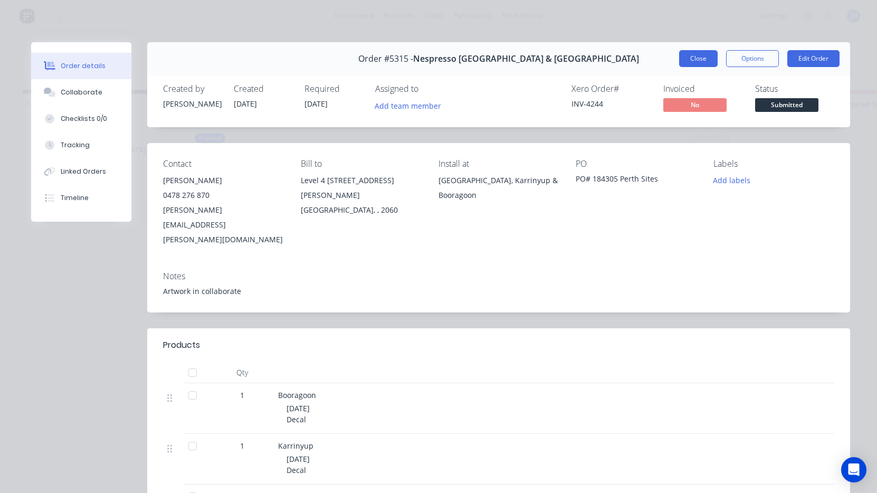
click at [708, 58] on button "Close" at bounding box center [698, 58] width 39 height 17
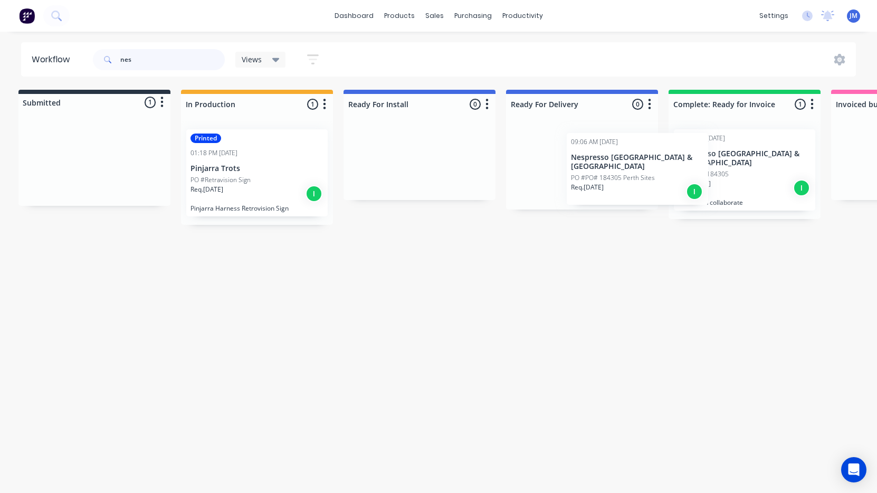
drag, startPoint x: 114, startPoint y: 169, endPoint x: 705, endPoint y: 181, distance: 590.6
click at [705, 181] on div "Submitted 1 Status colour #273444 hex #273444 Save Cancel Summaries Total order…" at bounding box center [638, 157] width 1301 height 135
